Goal: Task Accomplishment & Management: Manage account settings

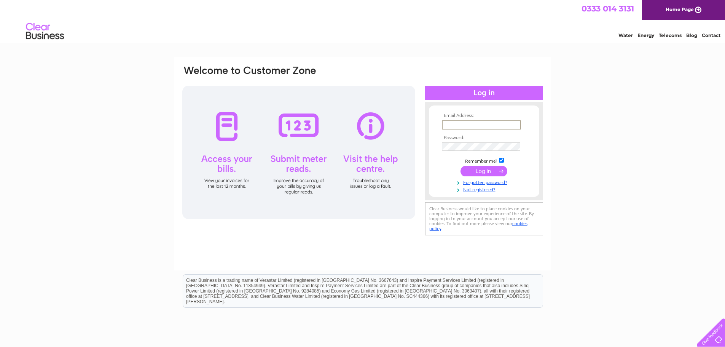
click at [473, 128] on input "text" at bounding box center [481, 124] width 79 height 9
type input "[EMAIL_ADDRESS][DOMAIN_NAME]"
click at [485, 142] on td at bounding box center [484, 146] width 88 height 12
click at [471, 126] on input "[EMAIL_ADDRESS][DOMAIN_NAME]" at bounding box center [481, 124] width 78 height 8
click at [471, 126] on input "[EMAIL_ADDRESS][DOMAIN_NAME]" at bounding box center [481, 124] width 79 height 9
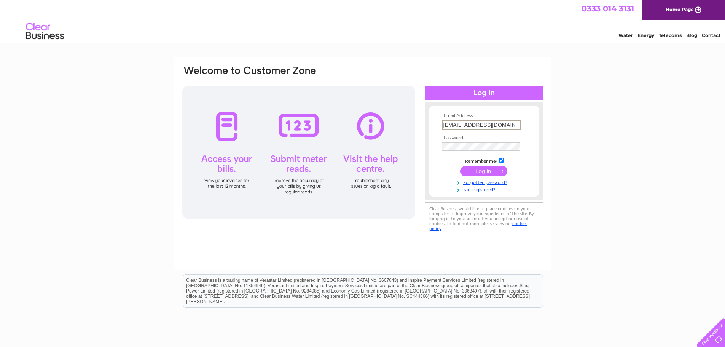
click at [466, 125] on input "[EMAIL_ADDRESS][DOMAIN_NAME]" at bounding box center [481, 124] width 79 height 9
drag, startPoint x: 443, startPoint y: 125, endPoint x: 524, endPoint y: 125, distance: 80.3
click at [524, 125] on td "[EMAIL_ADDRESS][DOMAIN_NAME]" at bounding box center [484, 124] width 88 height 13
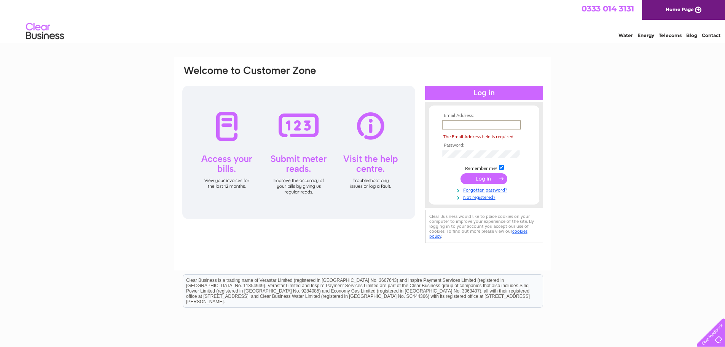
click at [605, 112] on div "Email Address: The Email Address field is required Password:" at bounding box center [362, 228] width 725 height 343
